Goal: Task Accomplishment & Management: Use online tool/utility

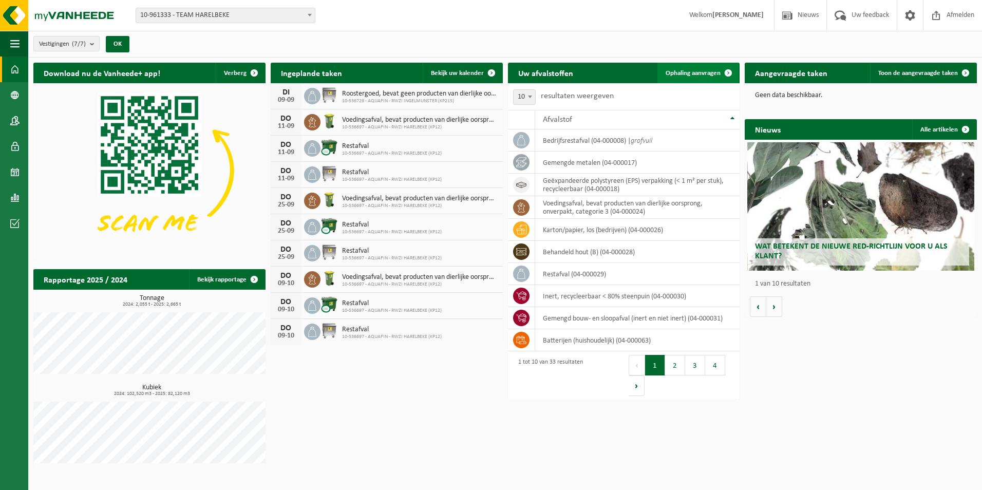
click at [711, 73] on span "Ophaling aanvragen" at bounding box center [692, 73] width 55 height 7
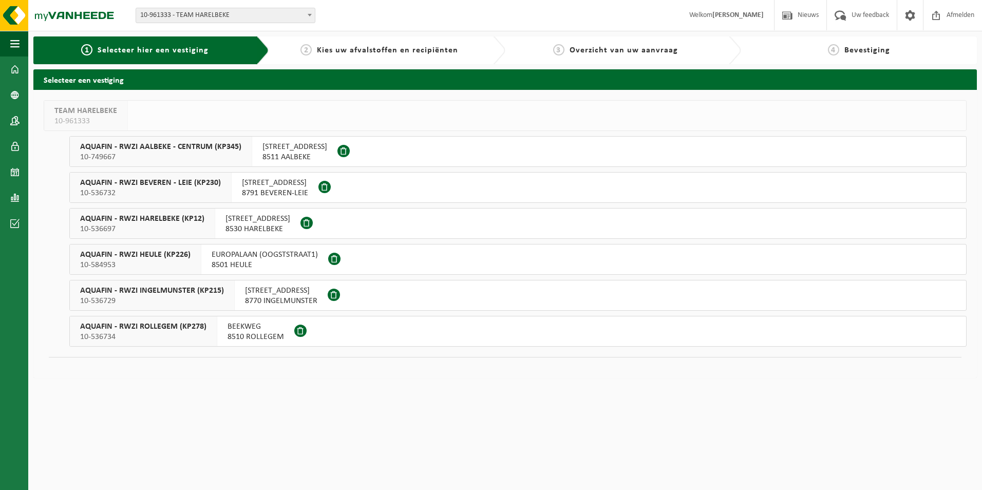
click at [162, 253] on span "AQUAFIN - RWZI HEULE (KP226)" at bounding box center [135, 255] width 110 height 10
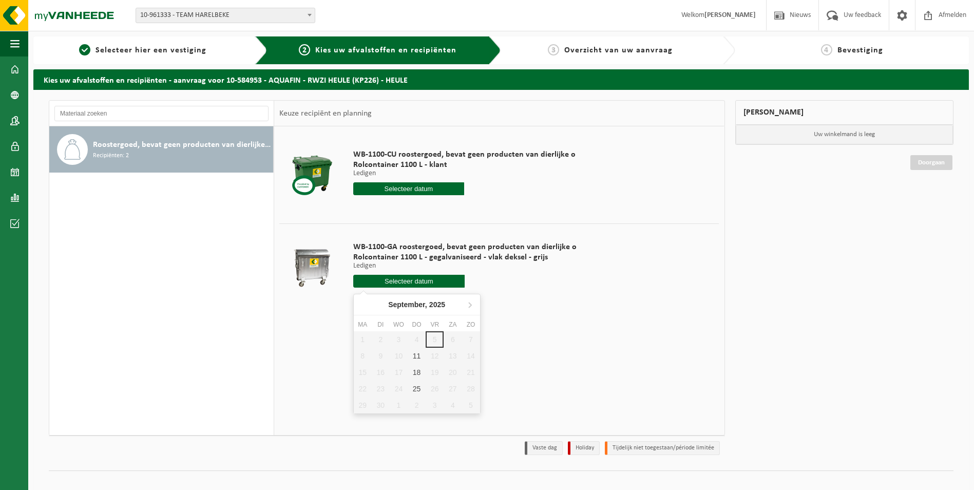
click at [396, 282] on input "text" at bounding box center [409, 281] width 112 height 13
click at [418, 357] on div "11" at bounding box center [417, 356] width 18 height 16
type input "Van 2025-09-11"
type input "2025-09-11"
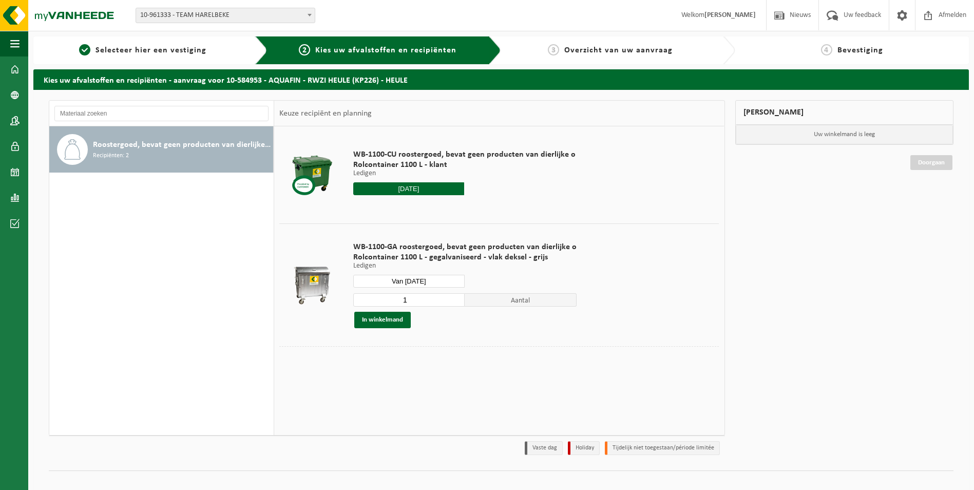
type input "1"
click at [453, 303] on input "1" at bounding box center [409, 299] width 112 height 13
click at [378, 319] on button "In winkelmand" at bounding box center [382, 320] width 56 height 16
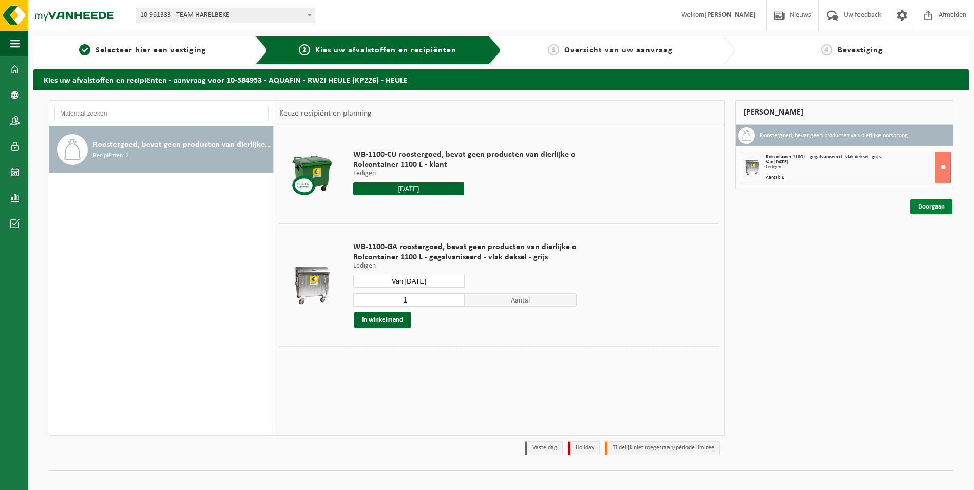
click at [929, 207] on link "Doorgaan" at bounding box center [931, 206] width 42 height 15
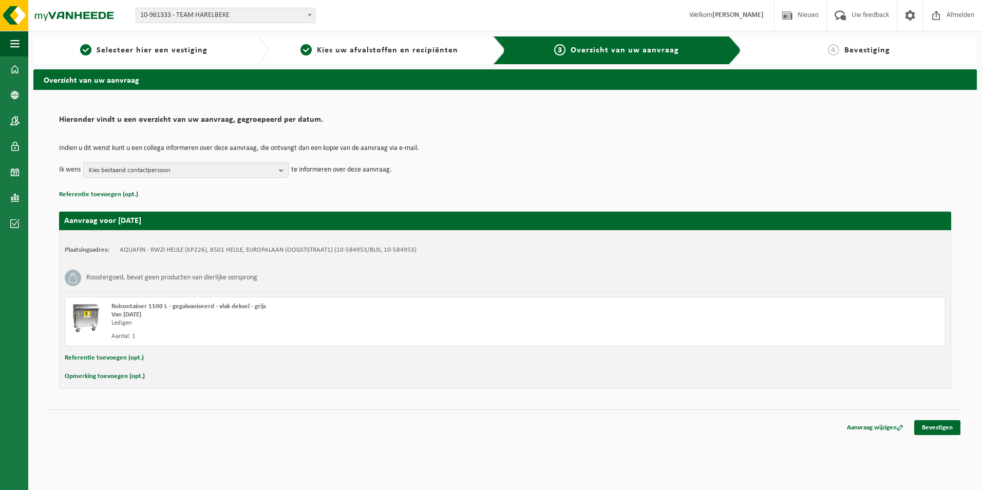
click at [283, 170] on b "button" at bounding box center [283, 170] width 9 height 14
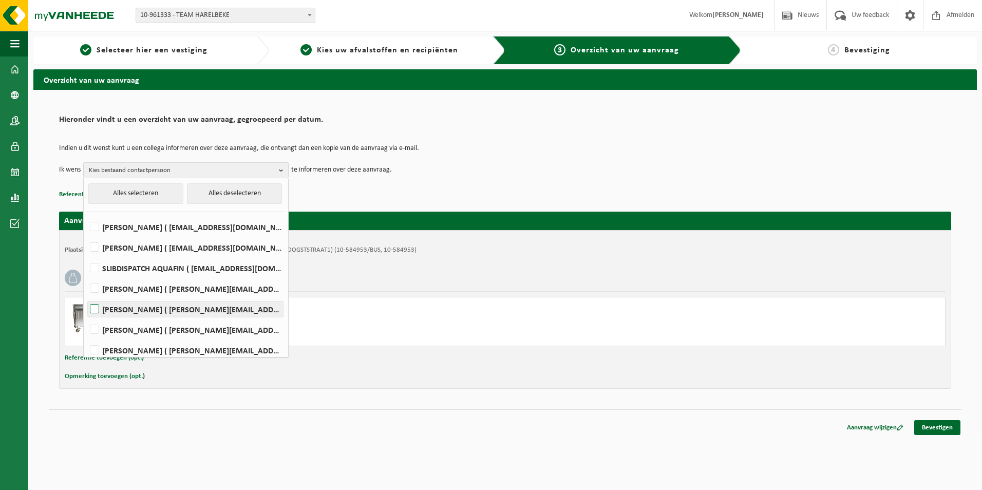
click at [92, 307] on label "Kenny Camelbeke ( kenny.camelbeke@aquafin.be )" at bounding box center [185, 308] width 195 height 15
click at [86, 296] on input "Kenny Camelbeke ( kenny.camelbeke@aquafin.be )" at bounding box center [86, 296] width 1 height 1
checkbox input "true"
click at [99, 328] on label "thibaud carlier ( thibaud.carlier@aquafin.be )" at bounding box center [185, 329] width 195 height 15
click at [86, 317] on input "thibaud carlier ( thibaud.carlier@aquafin.be )" at bounding box center [86, 316] width 1 height 1
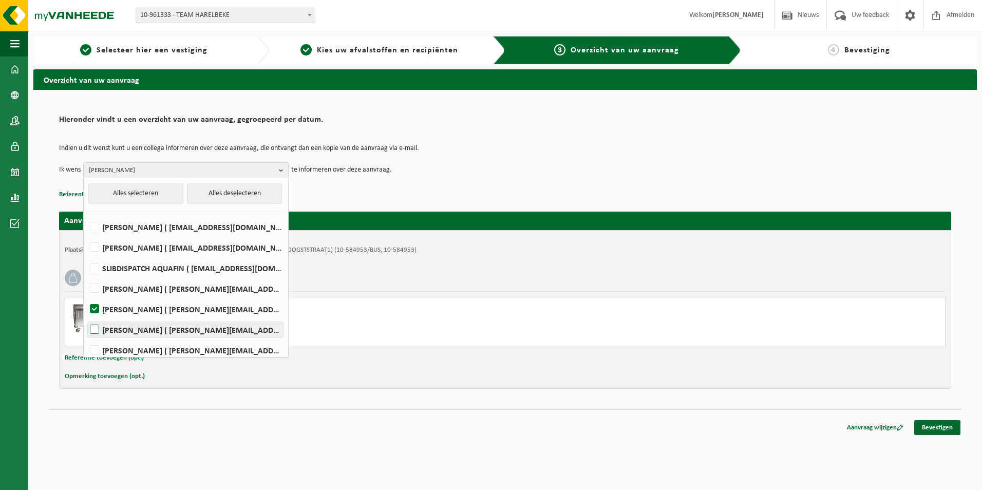
checkbox input "true"
click at [941, 425] on link "Bevestigen" at bounding box center [937, 427] width 46 height 15
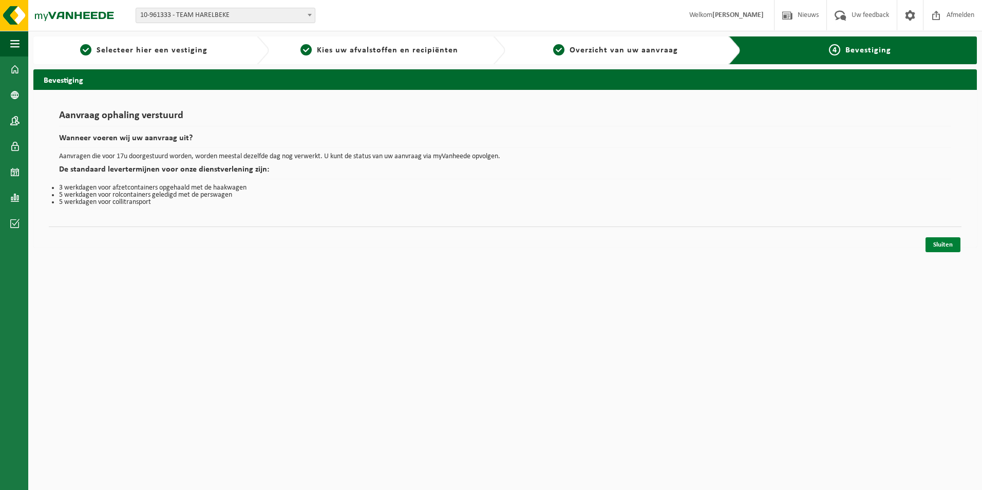
click at [942, 245] on link "Sluiten" at bounding box center [942, 244] width 35 height 15
